Goal: Task Accomplishment & Management: Use online tool/utility

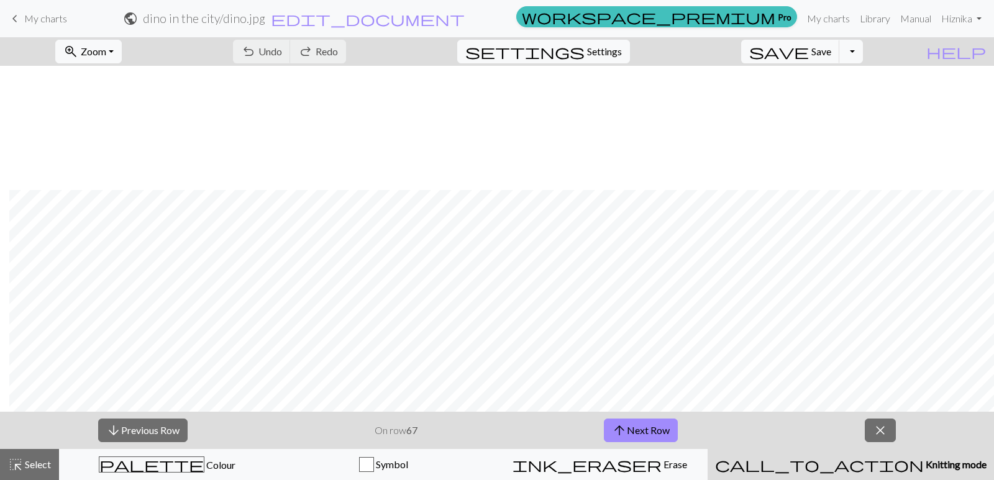
scroll to position [702, 289]
click at [142, 428] on button "arrow_downward Previous Row" at bounding box center [143, 431] width 90 height 24
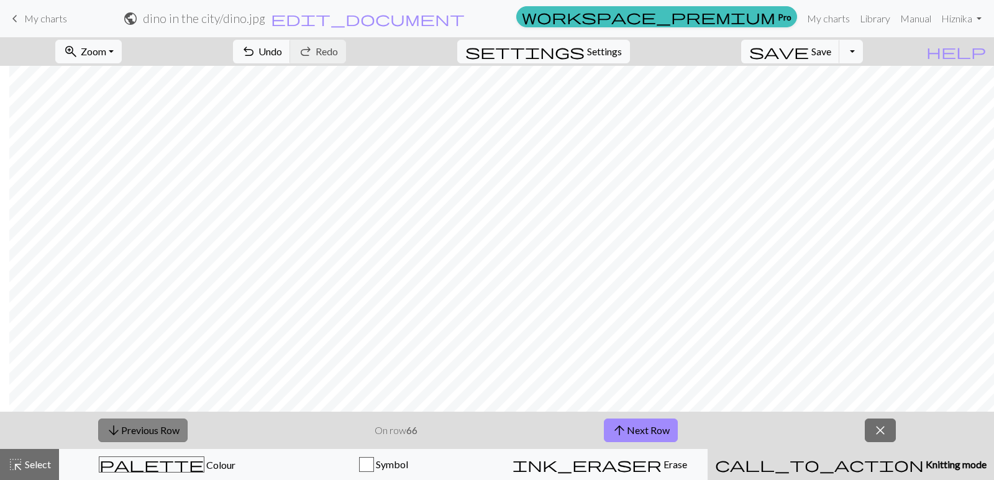
click at [142, 428] on button "arrow_downward Previous Row" at bounding box center [143, 431] width 90 height 24
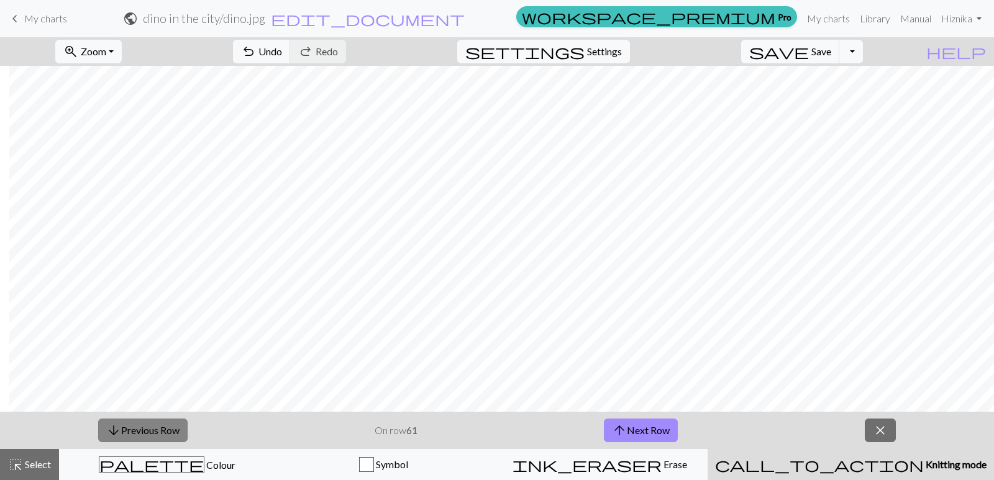
click at [142, 428] on button "arrow_downward Previous Row" at bounding box center [143, 431] width 90 height 24
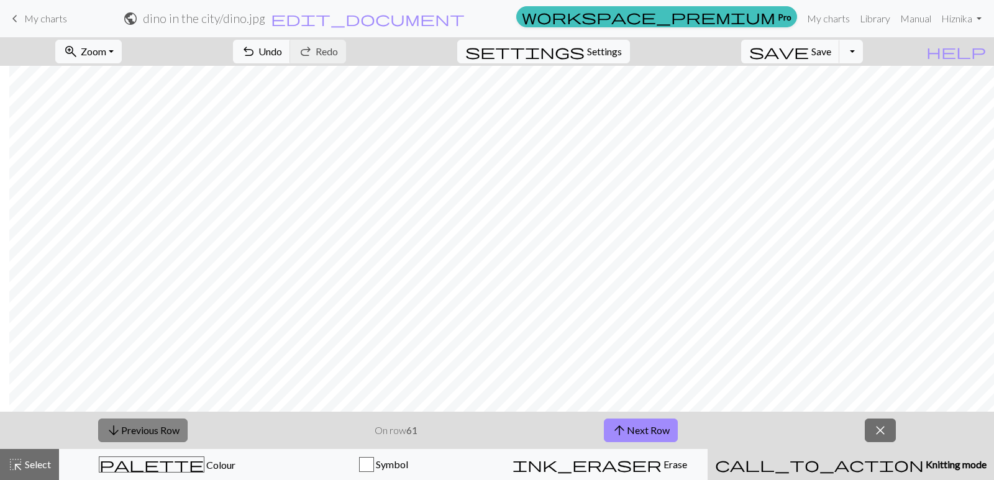
click at [142, 428] on button "arrow_downward Previous Row" at bounding box center [143, 431] width 90 height 24
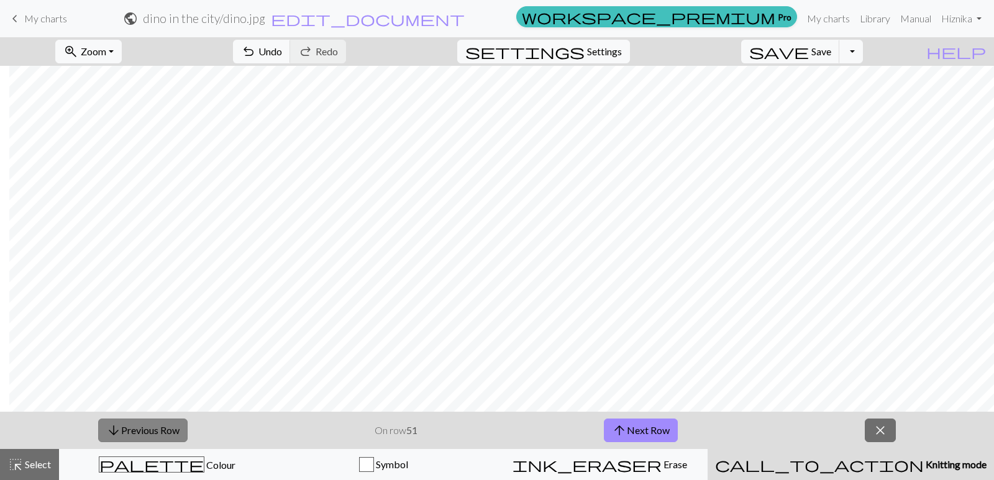
click at [142, 428] on button "arrow_downward Previous Row" at bounding box center [143, 431] width 90 height 24
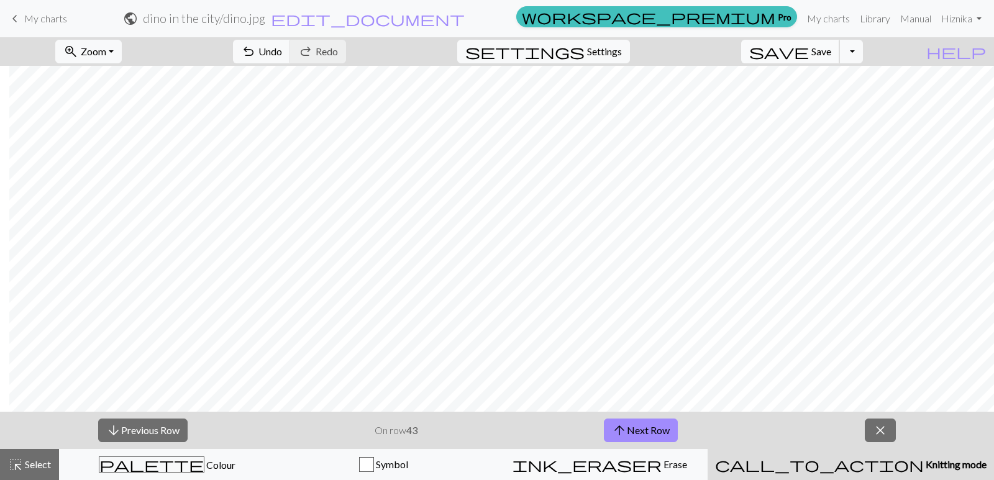
click at [832, 53] on span "Save" at bounding box center [822, 51] width 20 height 12
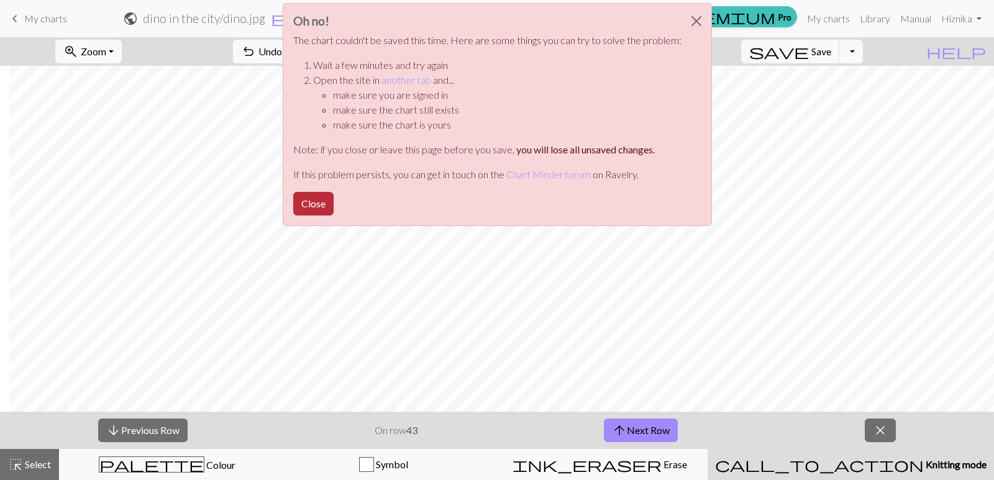
click at [303, 203] on button "Close" at bounding box center [313, 204] width 40 height 24
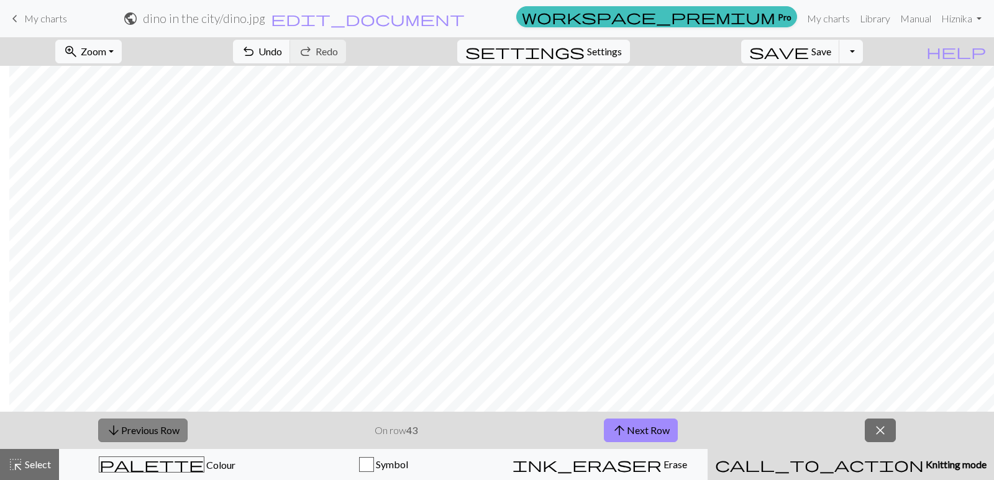
click at [145, 432] on button "arrow_downward Previous Row" at bounding box center [143, 431] width 90 height 24
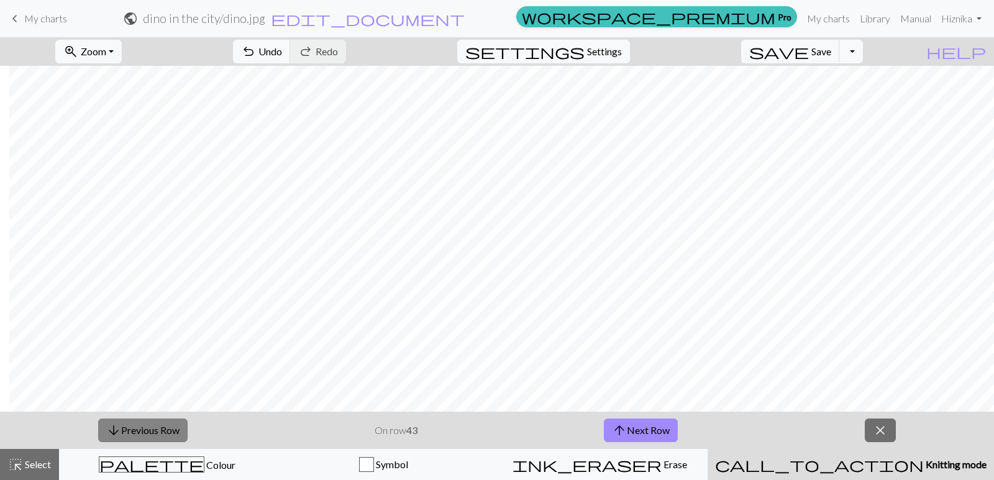
click at [145, 432] on button "arrow_downward Previous Row" at bounding box center [143, 431] width 90 height 24
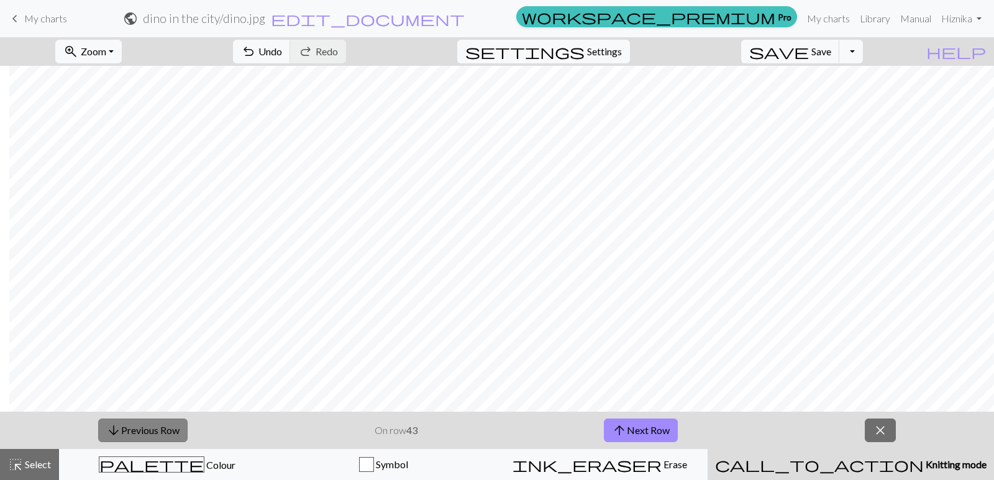
click at [145, 432] on button "arrow_downward Previous Row" at bounding box center [143, 431] width 90 height 24
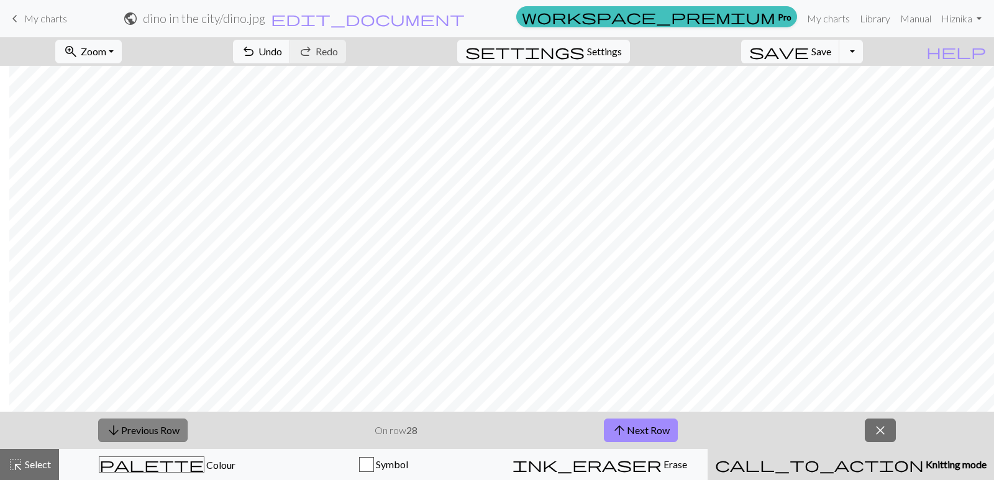
click at [145, 432] on button "arrow_downward Previous Row" at bounding box center [143, 431] width 90 height 24
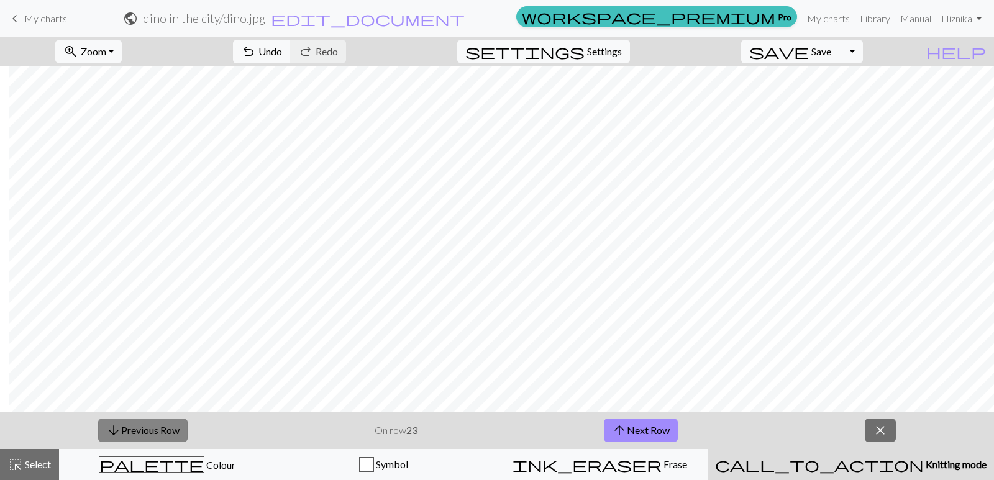
click at [145, 432] on button "arrow_downward Previous Row" at bounding box center [143, 431] width 90 height 24
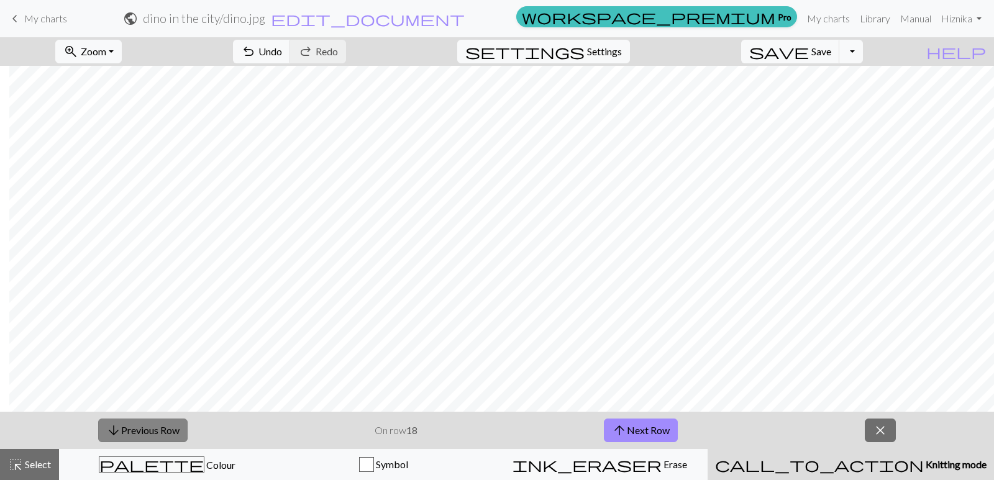
click at [145, 432] on button "arrow_downward Previous Row" at bounding box center [143, 431] width 90 height 24
